Goal: Task Accomplishment & Management: Complete application form

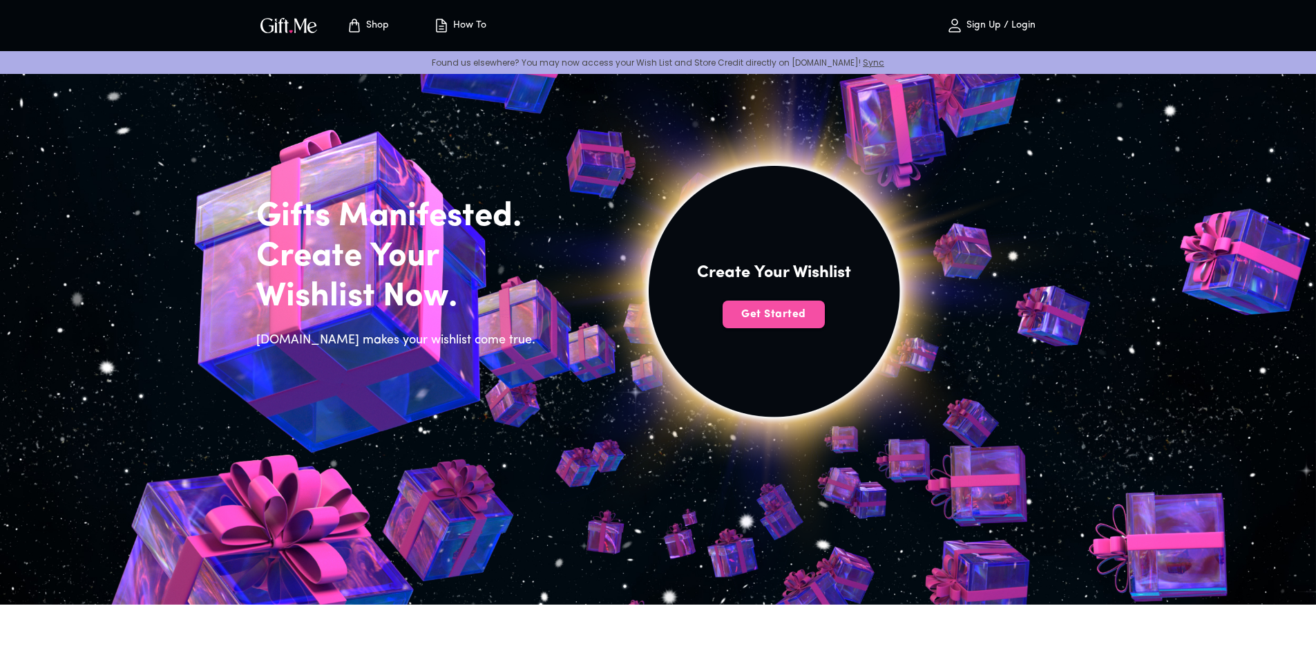
click at [775, 314] on span "Get Started" at bounding box center [773, 314] width 102 height 15
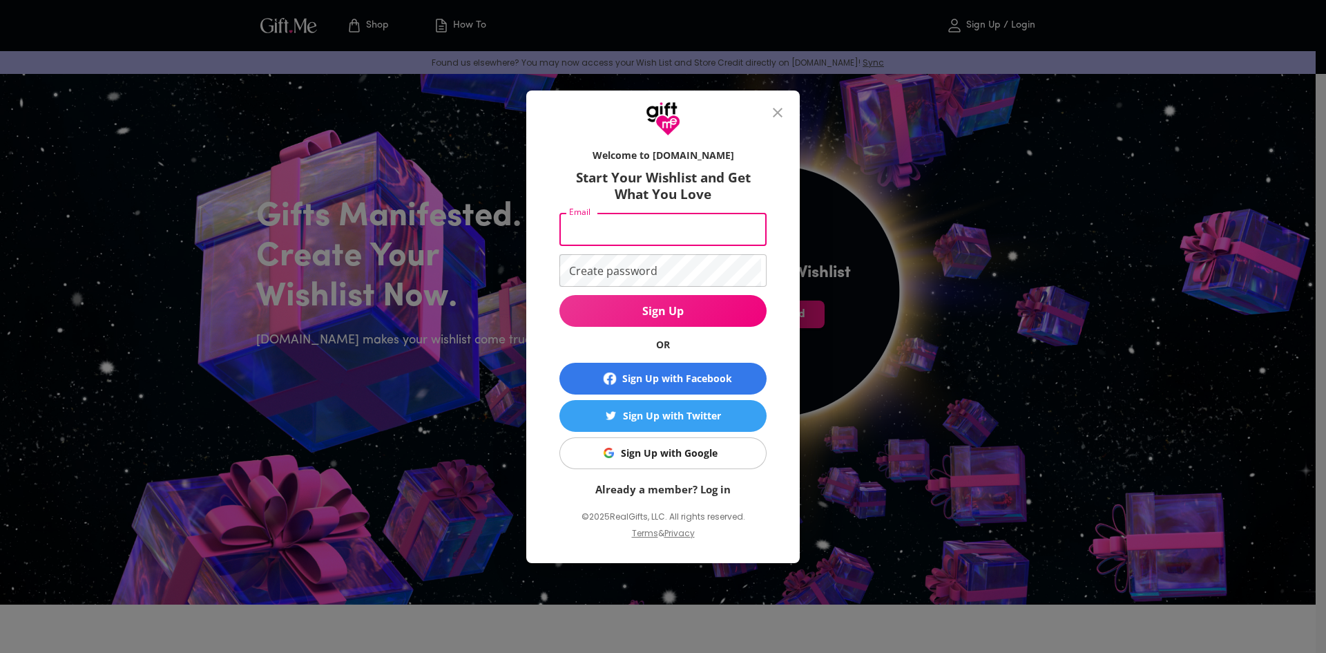
click at [681, 241] on input "Email" at bounding box center [660, 229] width 202 height 32
type input "lavanyanethmini20@gmail.com"
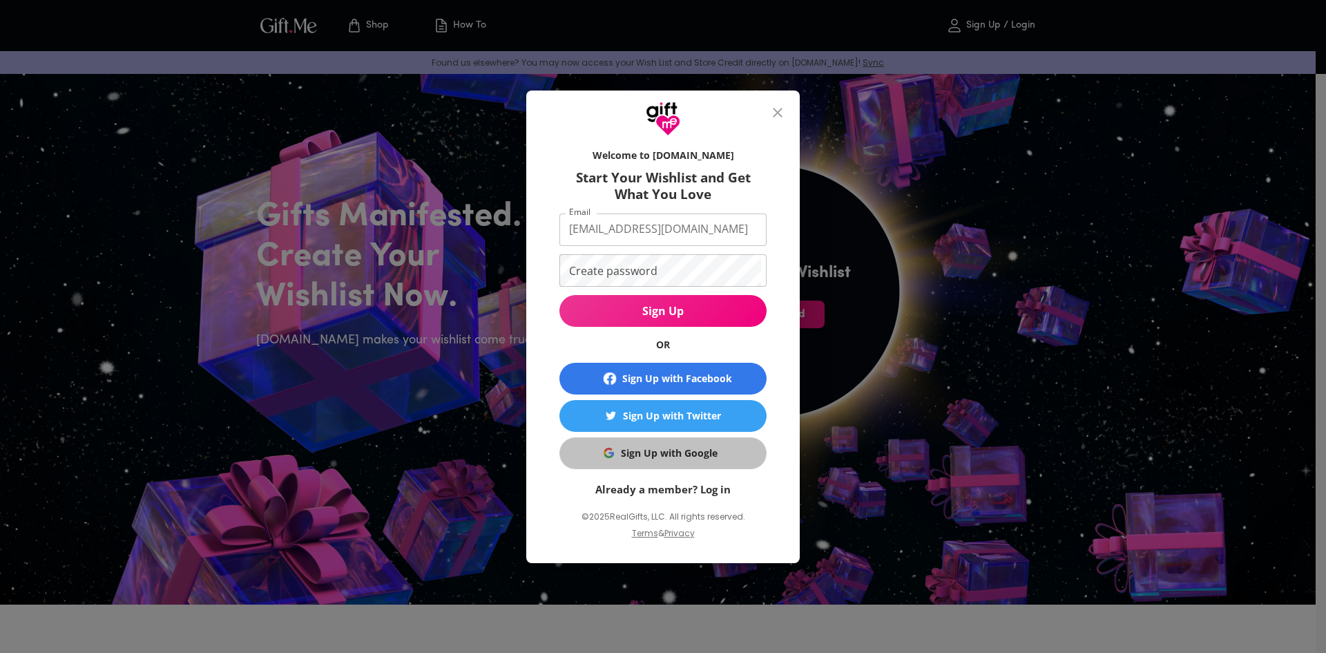
click at [638, 447] on div "Sign Up with Google" at bounding box center [669, 452] width 97 height 15
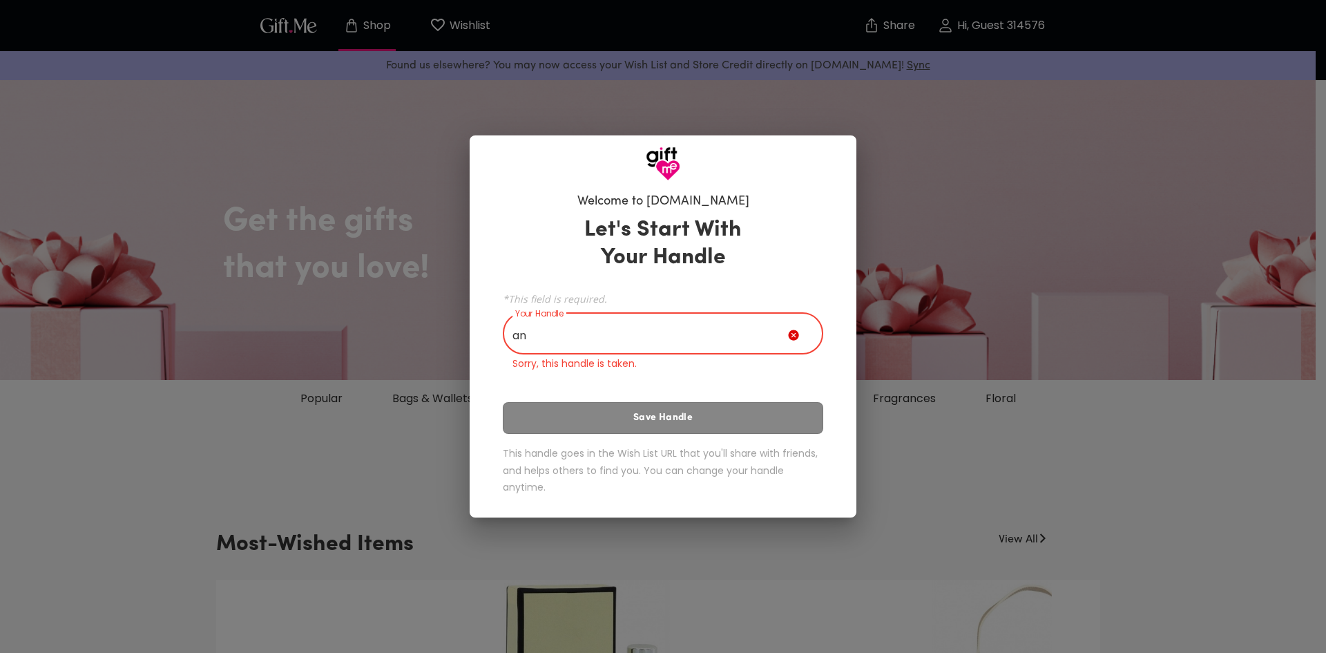
type input "a"
type input "b"
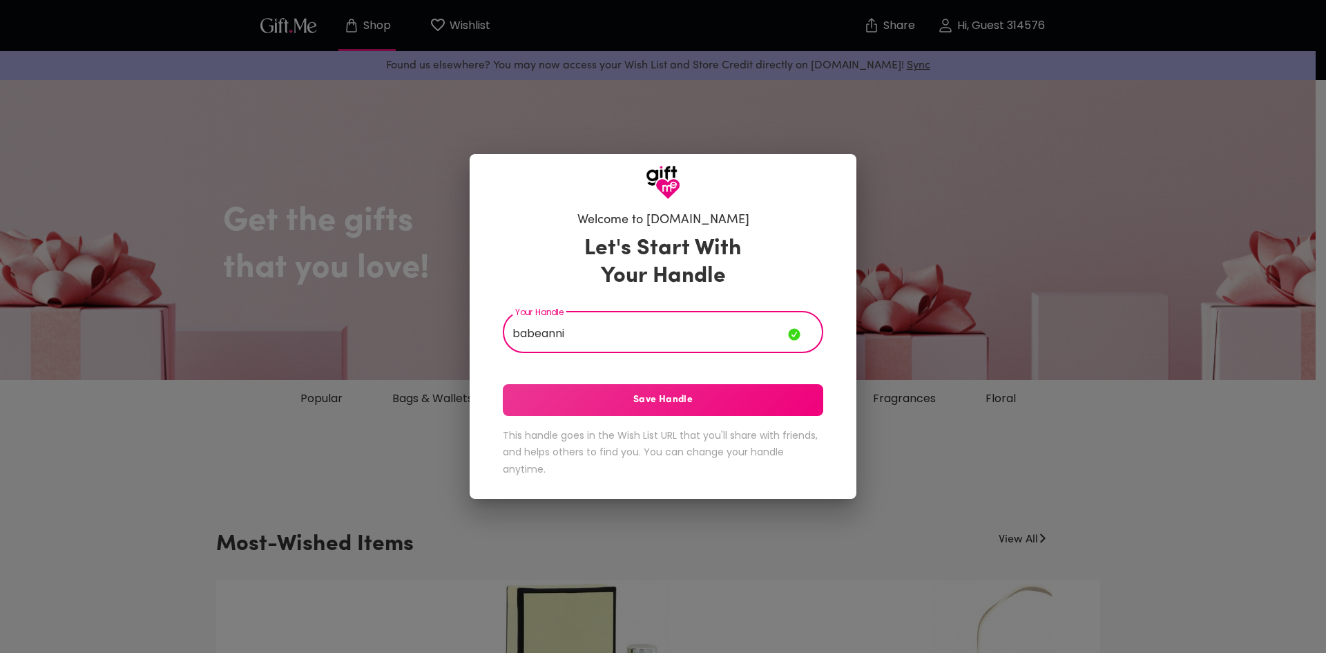
type input "babeanni"
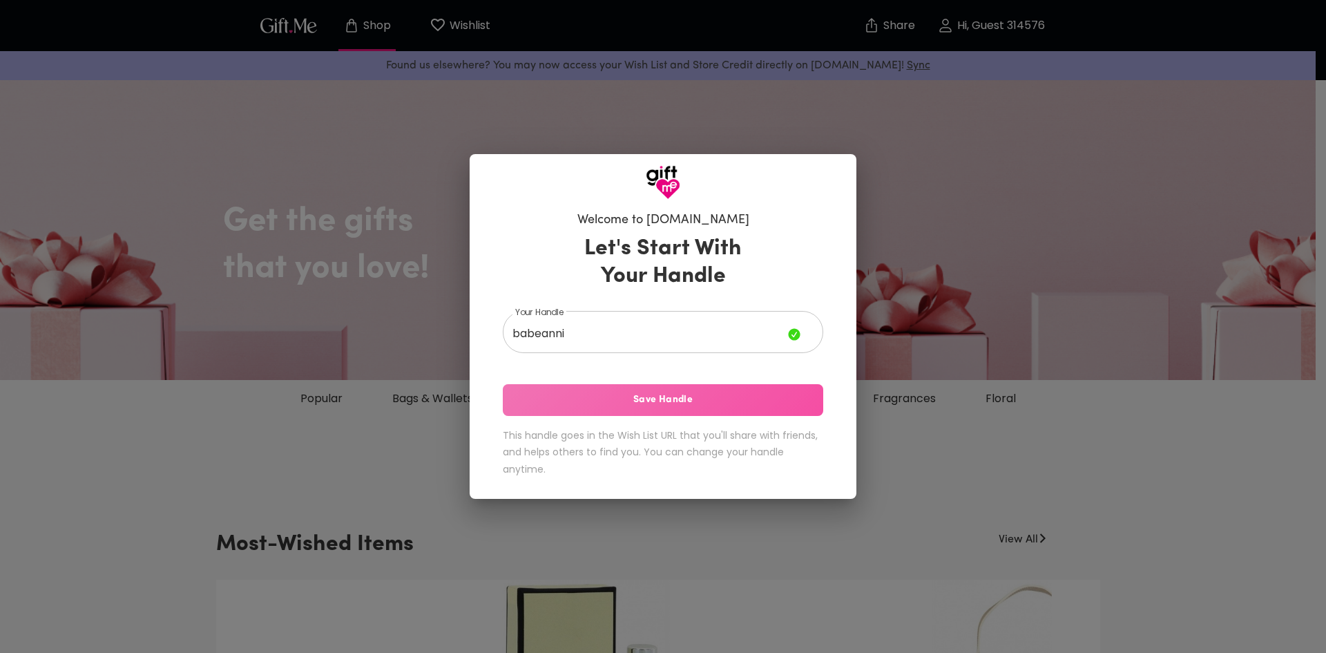
click at [724, 406] on span "Save Handle" at bounding box center [663, 399] width 320 height 15
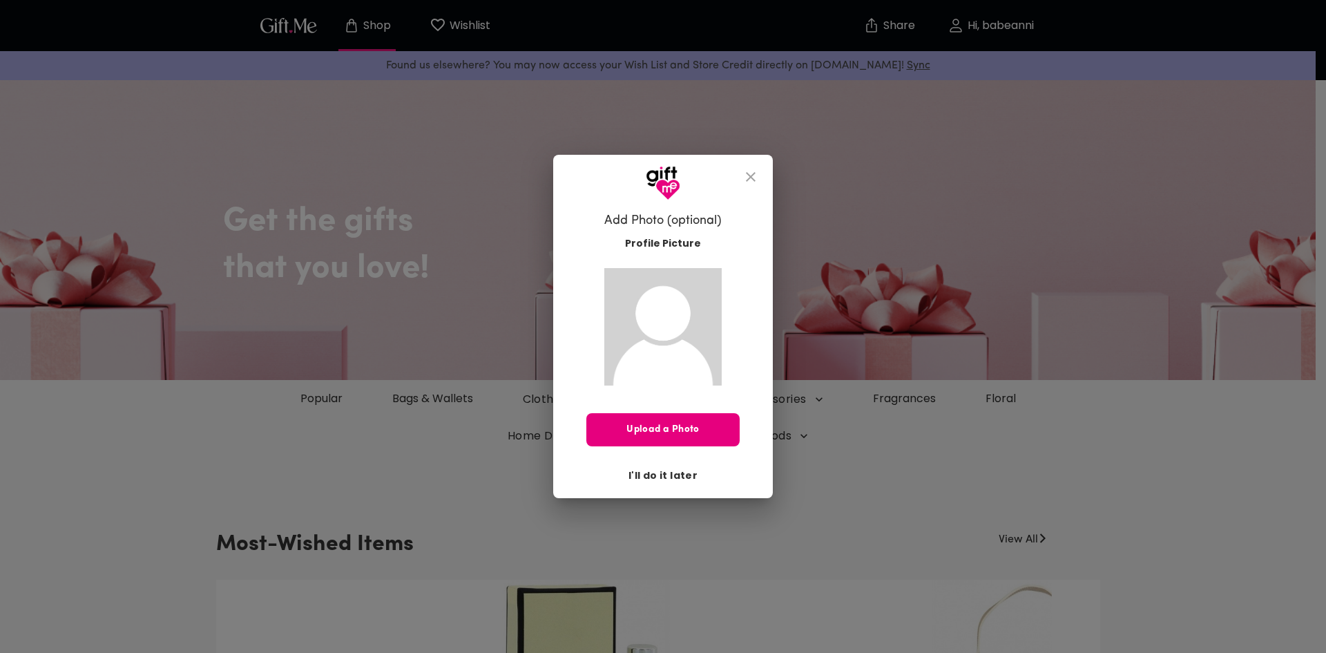
click at [664, 475] on span "I'll do it later" at bounding box center [662, 475] width 69 height 15
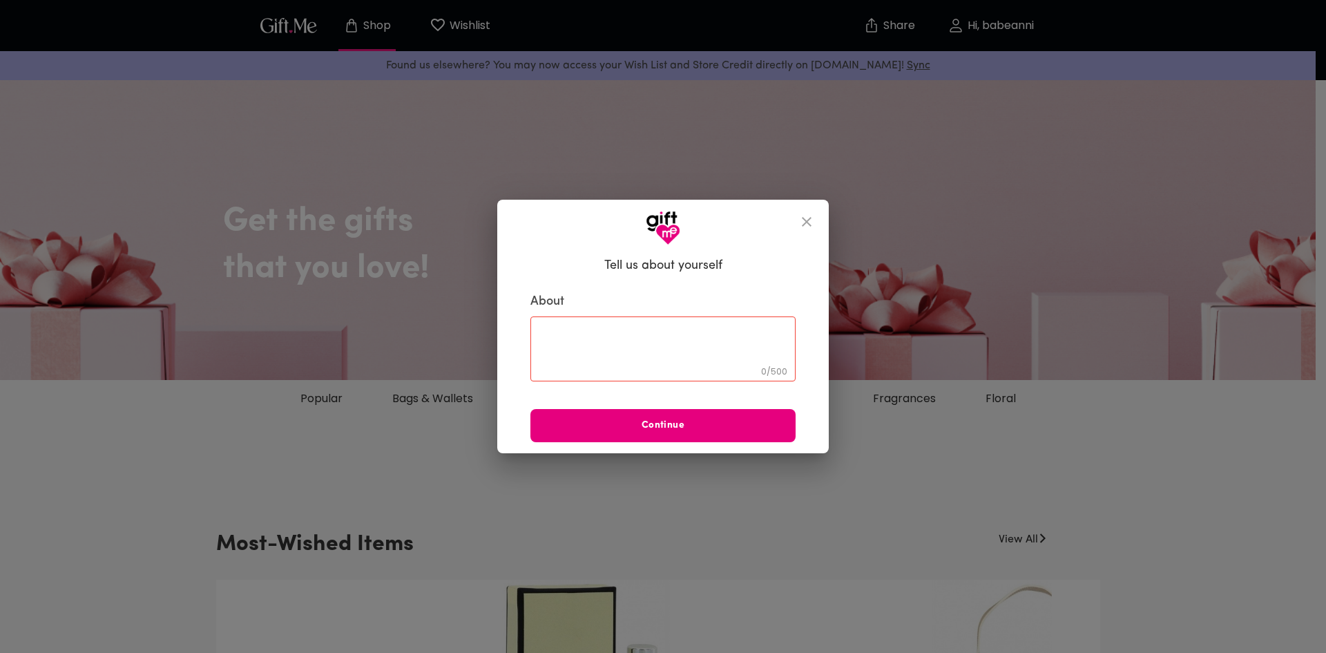
click at [653, 338] on textarea at bounding box center [663, 348] width 246 height 39
type textarea "in a long distance relationship"
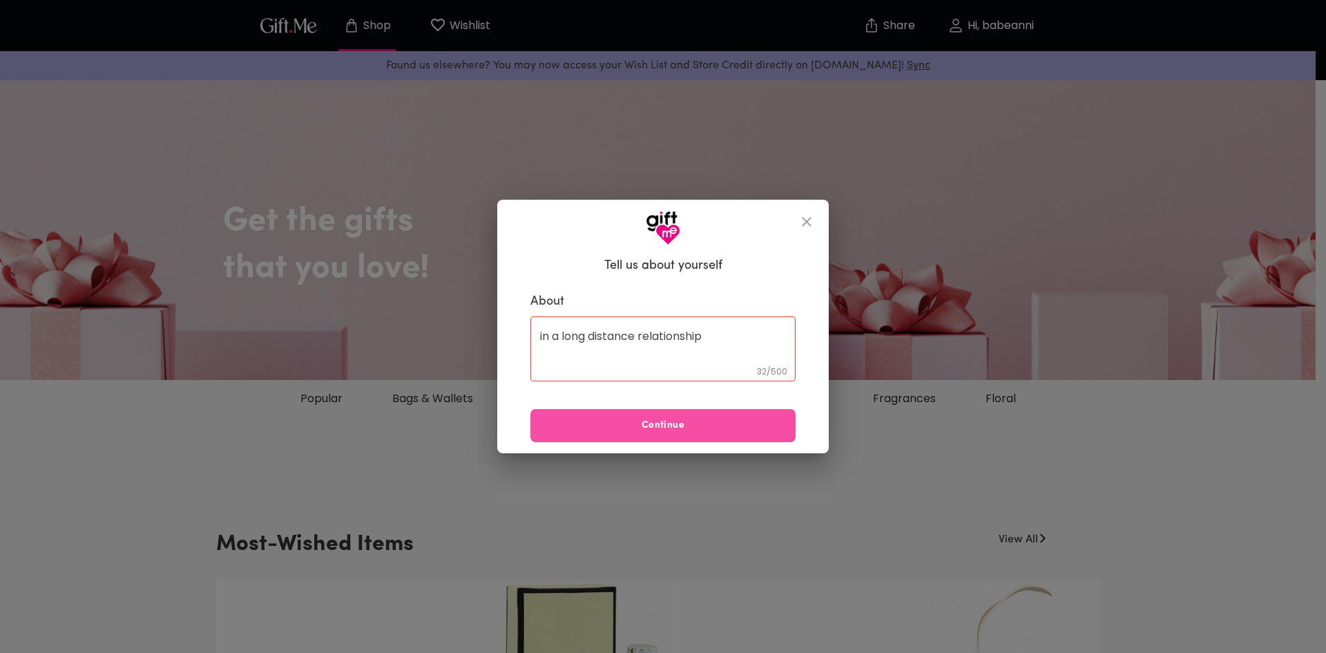
click at [635, 439] on button "Continue" at bounding box center [662, 425] width 265 height 33
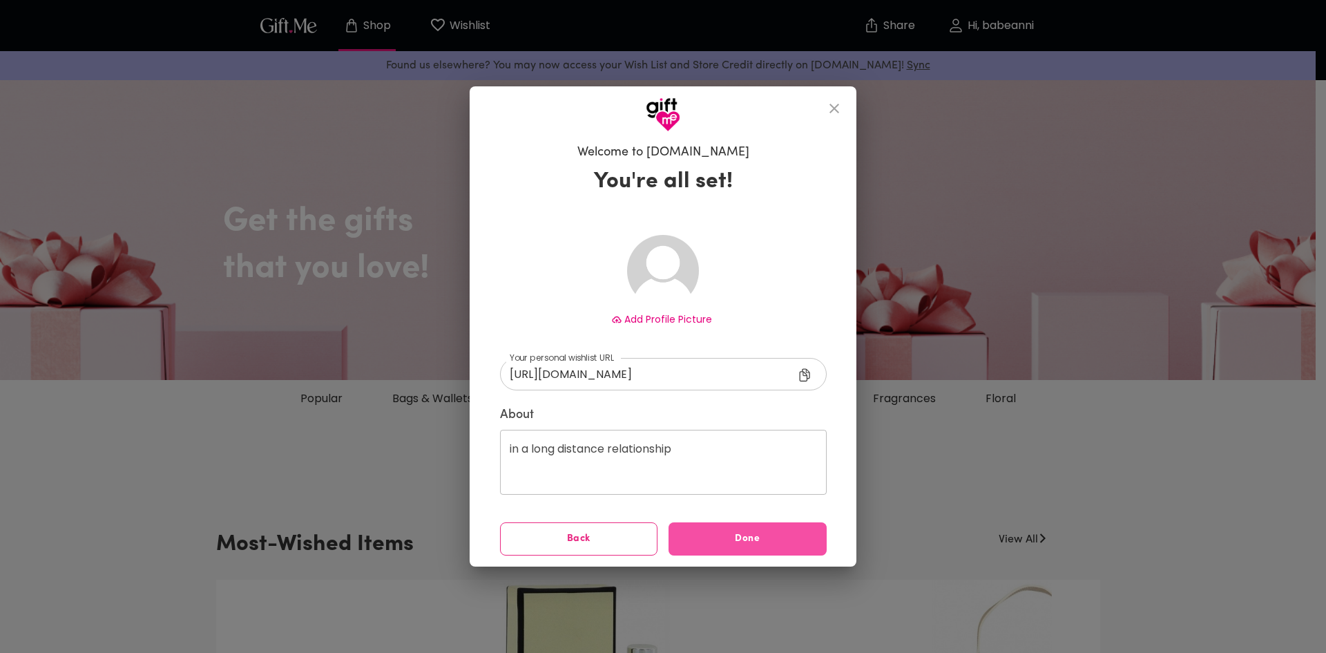
click at [731, 538] on span "Done" at bounding box center [747, 538] width 158 height 15
